Goal: Task Accomplishment & Management: Manage account settings

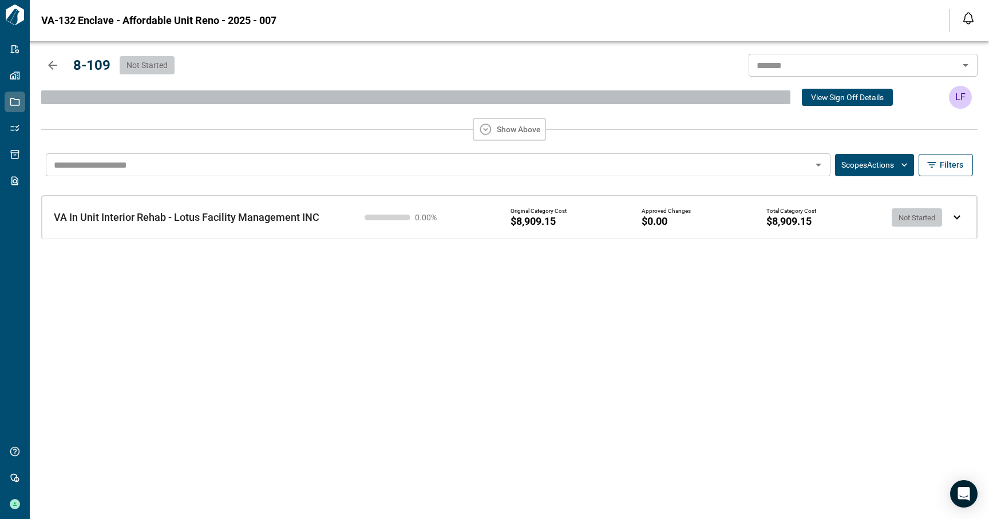
click at [50, 72] on button "button" at bounding box center [52, 65] width 23 height 23
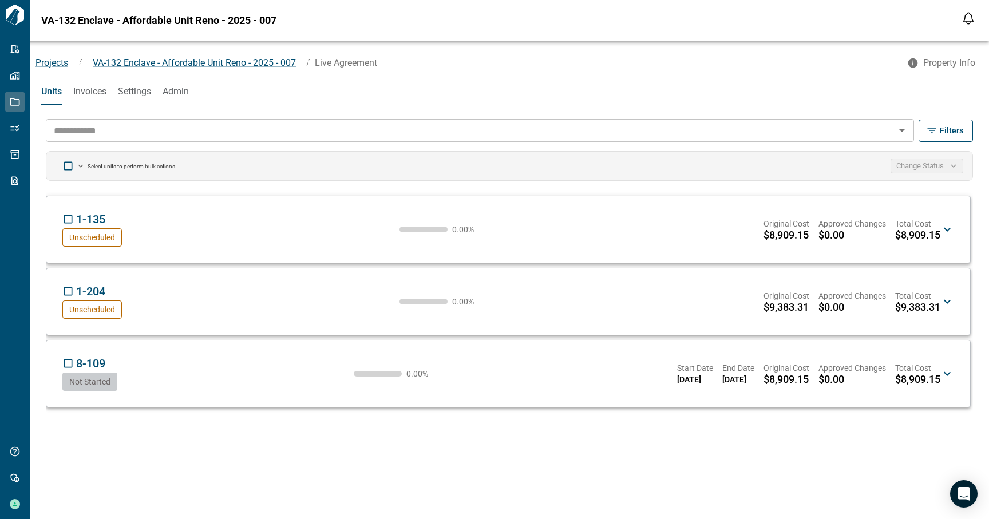
click at [554, 232] on div "1-135 LF Unscheduled 0.00 % Original Cost $8,909.15 Approved Changes $0.00 Tota…" at bounding box center [501, 229] width 878 height 34
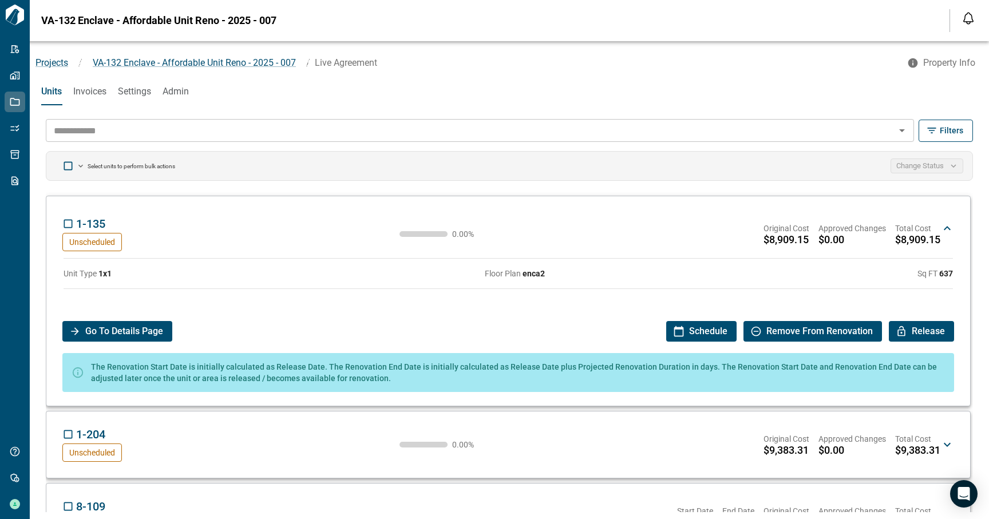
click at [718, 334] on span "Schedule" at bounding box center [708, 331] width 38 height 21
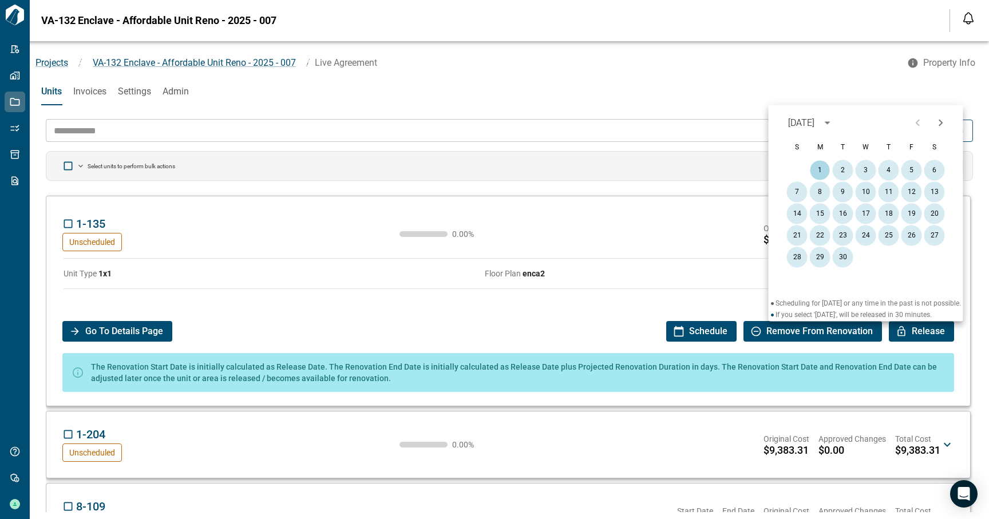
click at [643, 335] on div "Go To Details Page" at bounding box center [364, 331] width 604 height 21
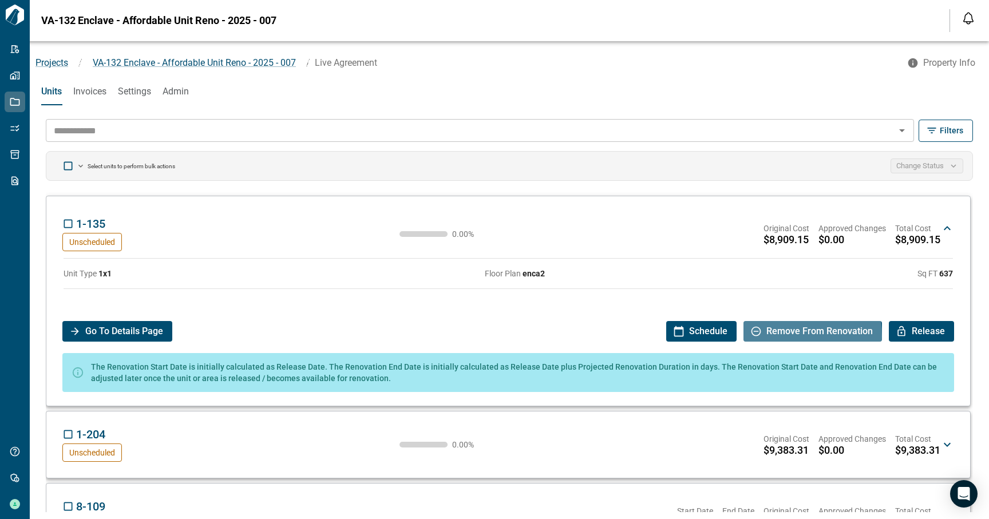
click at [758, 337] on icon "button" at bounding box center [755, 331] width 11 height 11
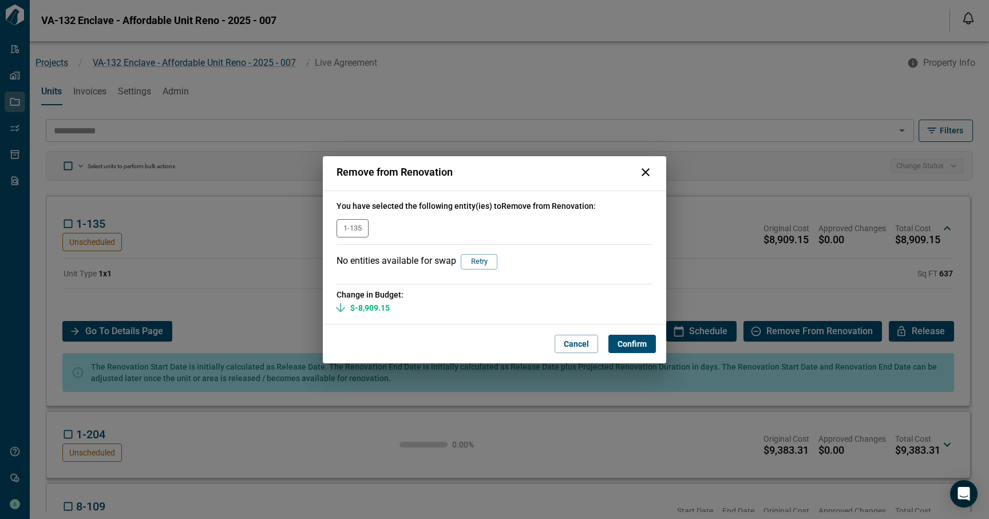
click at [297, 299] on div "Remove from Renovation You have selected the following entity(ies) to Remove fr…" at bounding box center [494, 259] width 989 height 519
click at [567, 345] on span "Cancel" at bounding box center [576, 343] width 25 height 11
